Goal: Task Accomplishment & Management: Use online tool/utility

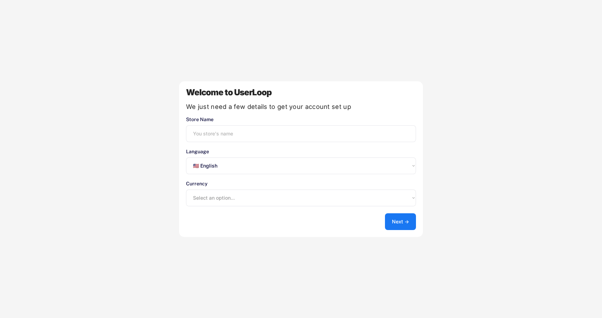
select select ""en""
click at [205, 129] on input "input" at bounding box center [301, 133] width 230 height 17
click at [237, 169] on select "Select an option... 🇺🇸 English 🇫🇷 Français 🇩🇪 Deutsch 🇪🇸 Español" at bounding box center [301, 165] width 230 height 17
click at [186, 157] on select "Select an option... 🇺🇸 English 🇫🇷 Français 🇩🇪 Deutsch 🇪🇸 Español" at bounding box center [301, 165] width 230 height 17
click at [236, 198] on select "Select an option... UAE Dirham (AED) Lek (ALL) Kwanza (AOA) Netherlands Antilli…" at bounding box center [301, 197] width 230 height 17
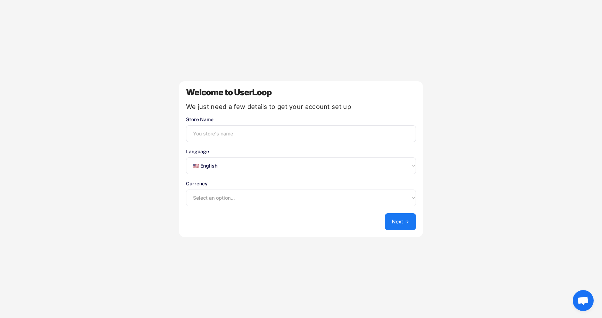
click at [403, 222] on button "Next →" at bounding box center [400, 221] width 31 height 17
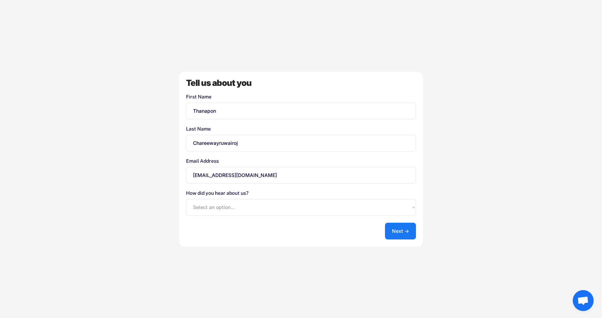
click at [402, 222] on button "Next →" at bounding box center [400, 230] width 31 height 17
click at [374, 202] on select "Select an option... Shopify App Store Google UserLoop Blog Referred by a friend…" at bounding box center [301, 207] width 230 height 17
select select ""google""
click at [186, 199] on select "Select an option... Shopify App Store Google UserLoop Blog Referred by a friend…" at bounding box center [301, 207] width 230 height 17
click at [404, 234] on button "Next →" at bounding box center [400, 230] width 31 height 17
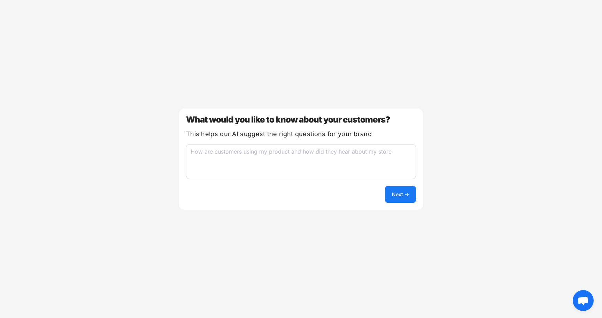
click at [409, 198] on button "Next →" at bounding box center [400, 194] width 31 height 17
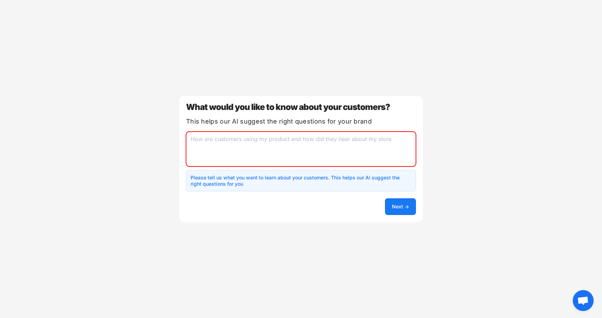
click at [387, 154] on textarea at bounding box center [301, 148] width 230 height 35
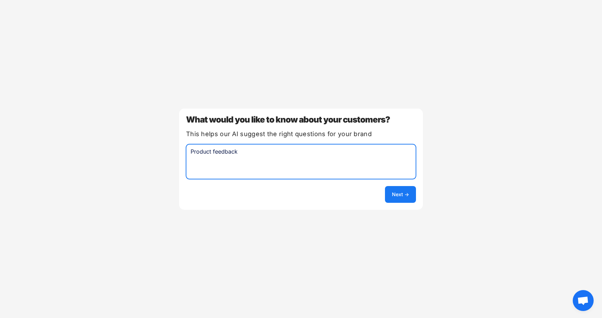
type textarea "Product feedback"
click at [401, 191] on button "Next →" at bounding box center [400, 194] width 31 height 17
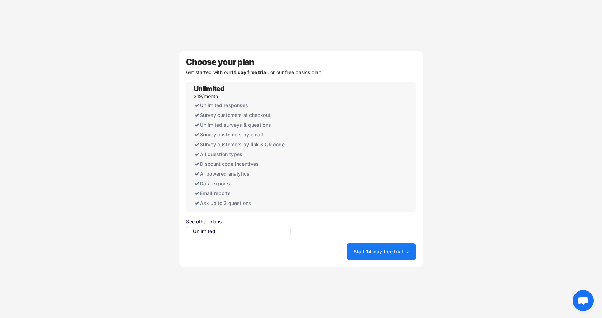
click at [271, 228] on select "Select an option... Unlimited Free" at bounding box center [238, 231] width 105 height 10
select select ""free0""
click at [186, 226] on select "Select an option... Unlimited Free" at bounding box center [238, 231] width 105 height 10
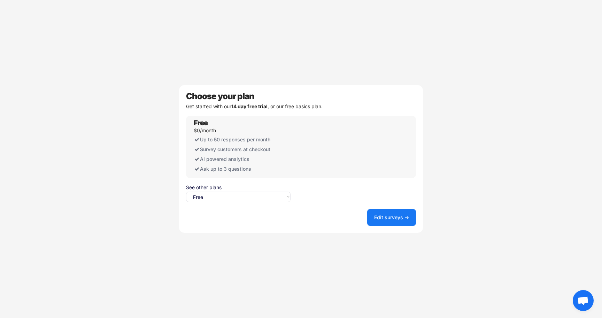
click at [384, 222] on button "Edit surveys →" at bounding box center [391, 217] width 49 height 17
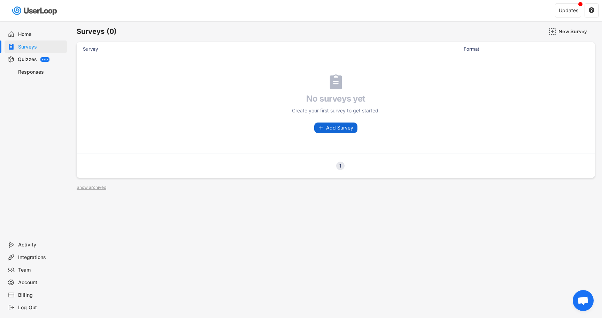
click at [330, 128] on span "Add Survey" at bounding box center [339, 127] width 27 height 5
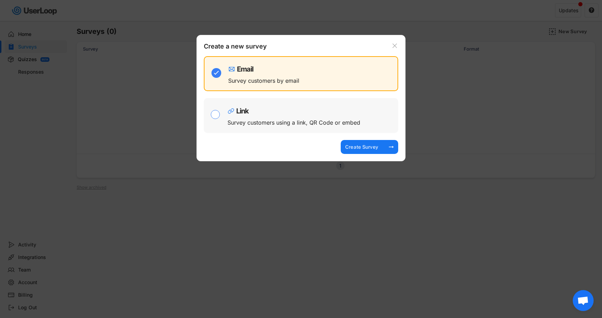
click at [292, 121] on div "Survey customers using a link, QR Code or embed" at bounding box center [294, 123] width 133 height 6
checkbox input "false"
checkbox input "true"
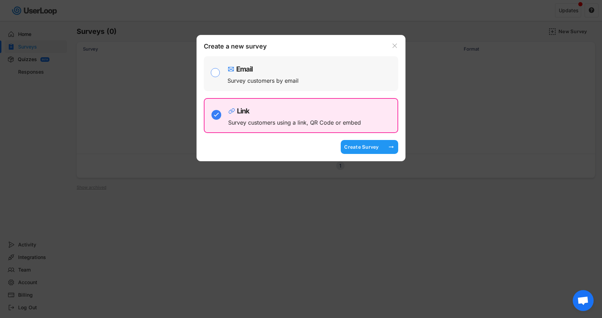
click at [356, 144] on div "Create Survey" at bounding box center [361, 147] width 35 height 6
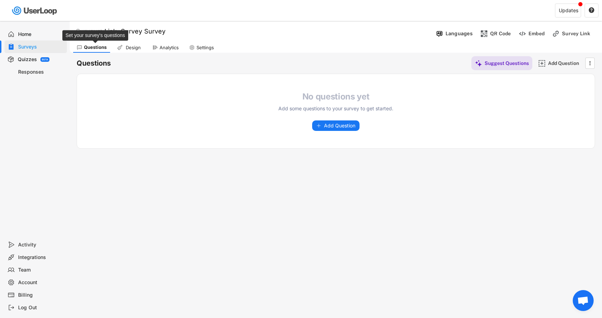
drag, startPoint x: 89, startPoint y: 45, endPoint x: 93, endPoint y: 45, distance: 4.5
click at [89, 45] on div "Questions" at bounding box center [95, 47] width 23 height 6
click at [131, 46] on div "Design" at bounding box center [132, 48] width 17 height 6
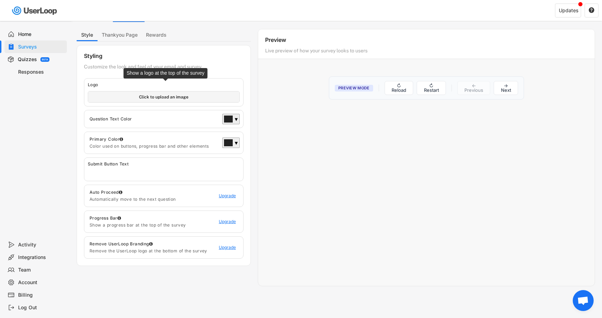
scroll to position [38, 0]
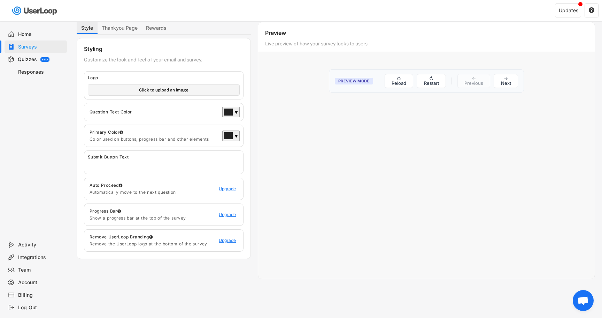
click at [85, 30] on button "Style" at bounding box center [87, 28] width 21 height 12
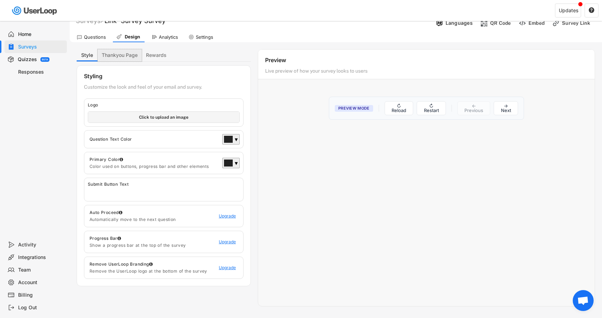
click at [116, 51] on button "Thankyou Page" at bounding box center [120, 55] width 44 height 12
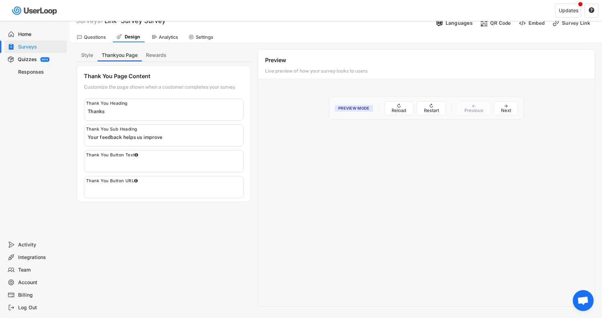
click at [139, 101] on div "Thank You Heading" at bounding box center [164, 109] width 160 height 22
click at [140, 105] on div "Thank You Heading" at bounding box center [164, 109] width 160 height 22
click at [141, 142] on input "input" at bounding box center [165, 137] width 155 height 10
click at [169, 162] on input "input" at bounding box center [165, 163] width 155 height 10
click at [165, 183] on input "input" at bounding box center [165, 188] width 155 height 10
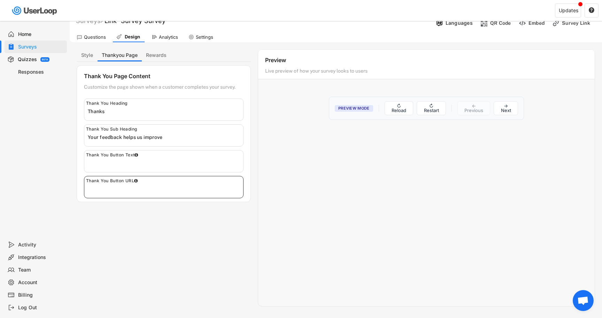
click at [177, 121] on div "Thank You Page Content Customize the page shown when a customer completes your …" at bounding box center [164, 133] width 174 height 137
click at [399, 108] on button "↻ Reload" at bounding box center [399, 108] width 29 height 14
click at [363, 109] on span "Preview Mode" at bounding box center [354, 108] width 38 height 7
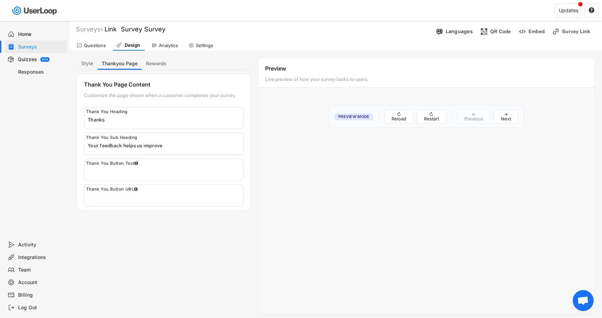
scroll to position [0, 0]
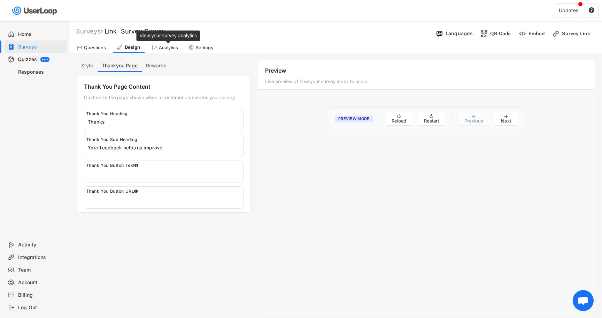
click at [159, 46] on div "Analytics" at bounding box center [168, 48] width 19 height 6
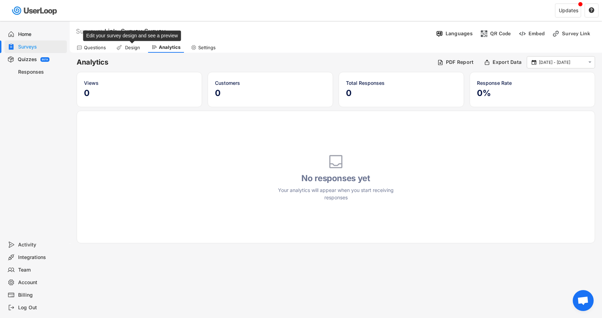
click at [130, 47] on div "Design" at bounding box center [132, 48] width 17 height 6
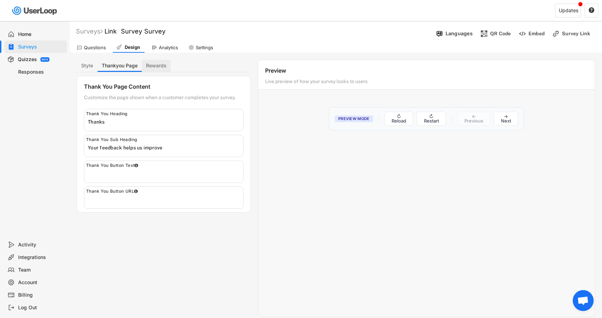
click at [153, 64] on button "Rewards" at bounding box center [156, 66] width 29 height 12
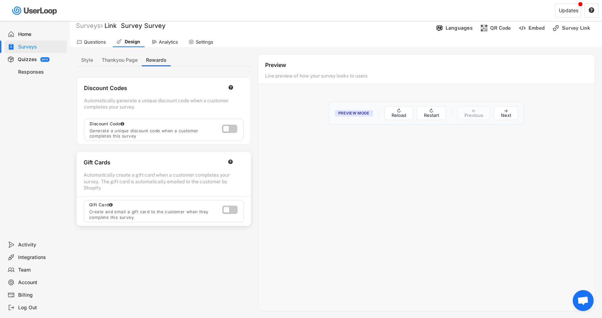
scroll to position [1, 0]
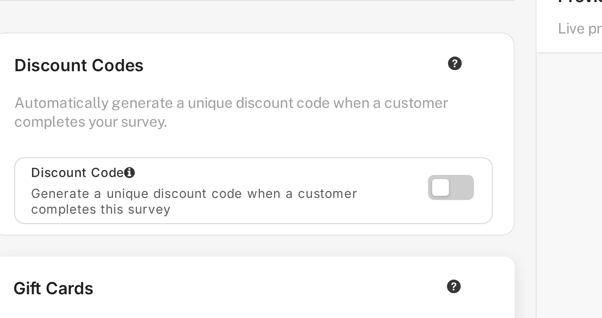
click at [227, 135] on label at bounding box center [227, 131] width 15 height 8
click at [0, 0] on input "checkbox" at bounding box center [0, 0] width 0 height 0
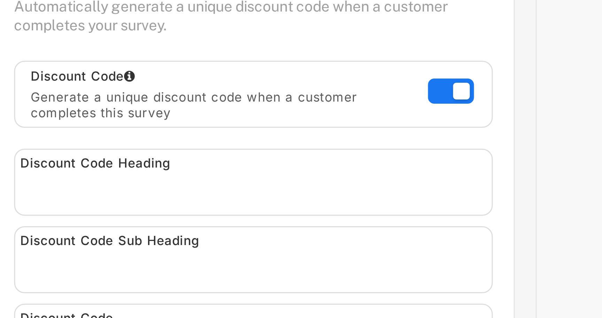
click at [211, 168] on input "input" at bounding box center [165, 165] width 155 height 10
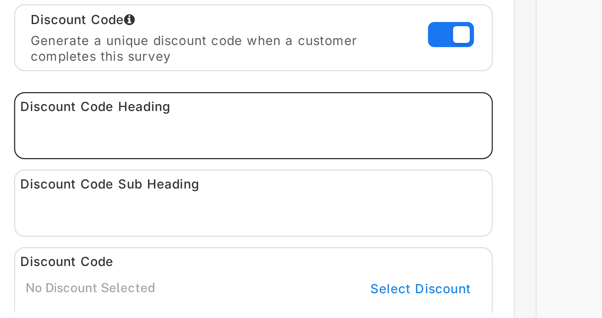
click at [211, 187] on input "input" at bounding box center [165, 190] width 155 height 10
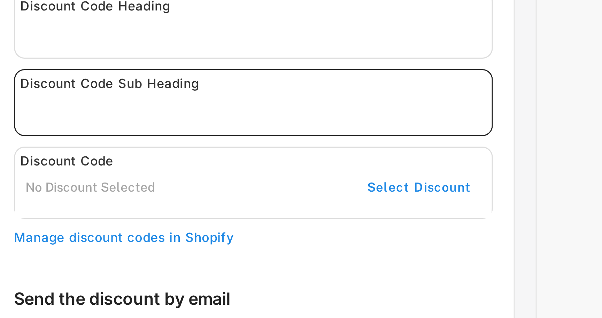
click at [219, 218] on div "Select Discount" at bounding box center [219, 218] width 35 height 6
